Goal: Task Accomplishment & Management: Use online tool/utility

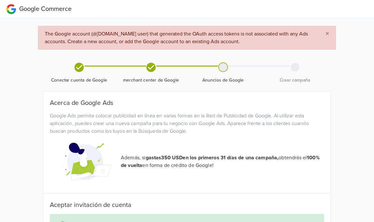
scroll to position [65, 0]
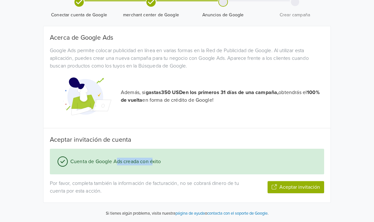
drag, startPoint x: 116, startPoint y: 160, endPoint x: 152, endPoint y: 161, distance: 36.8
click at [152, 161] on span "Cuenta de Google Ads creada con éxito" at bounding box center [114, 162] width 93 height 8
click at [303, 187] on button "Aceptar invitación" at bounding box center [295, 187] width 57 height 12
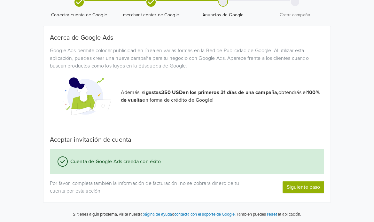
scroll to position [66, 0]
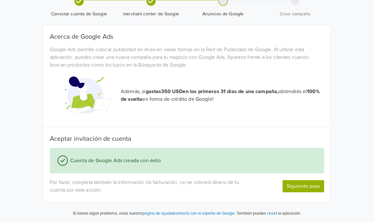
click at [191, 214] on link "contacta con el soporte de Google" at bounding box center [204, 213] width 60 height 5
drag, startPoint x: 106, startPoint y: 160, endPoint x: 136, endPoint y: 161, distance: 30.7
click at [136, 161] on span "Cuenta de Google Ads creada con éxito" at bounding box center [114, 161] width 93 height 8
drag, startPoint x: 104, startPoint y: 139, endPoint x: 136, endPoint y: 141, distance: 32.9
click at [136, 140] on h5 "Aceptar invitación de cuenta" at bounding box center [187, 139] width 274 height 8
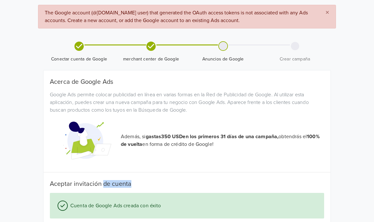
scroll to position [0, 0]
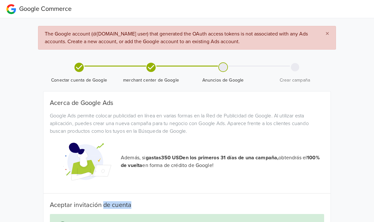
drag, startPoint x: 147, startPoint y: 69, endPoint x: 141, endPoint y: 64, distance: 7.9
click at [147, 69] on icon at bounding box center [150, 67] width 11 height 11
click at [81, 34] on span "The Google account (@[DOMAIN_NAME] user) that generated the OAuth access tokens…" at bounding box center [176, 38] width 263 height 14
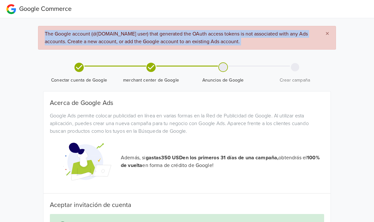
click at [81, 34] on span "The Google account (@[DOMAIN_NAME] user) that generated the OAuth access tokens…" at bounding box center [176, 38] width 263 height 14
copy div "The Google account (@[DOMAIN_NAME] user) that generated the OAuth access tokens…"
